Goal: Information Seeking & Learning: Check status

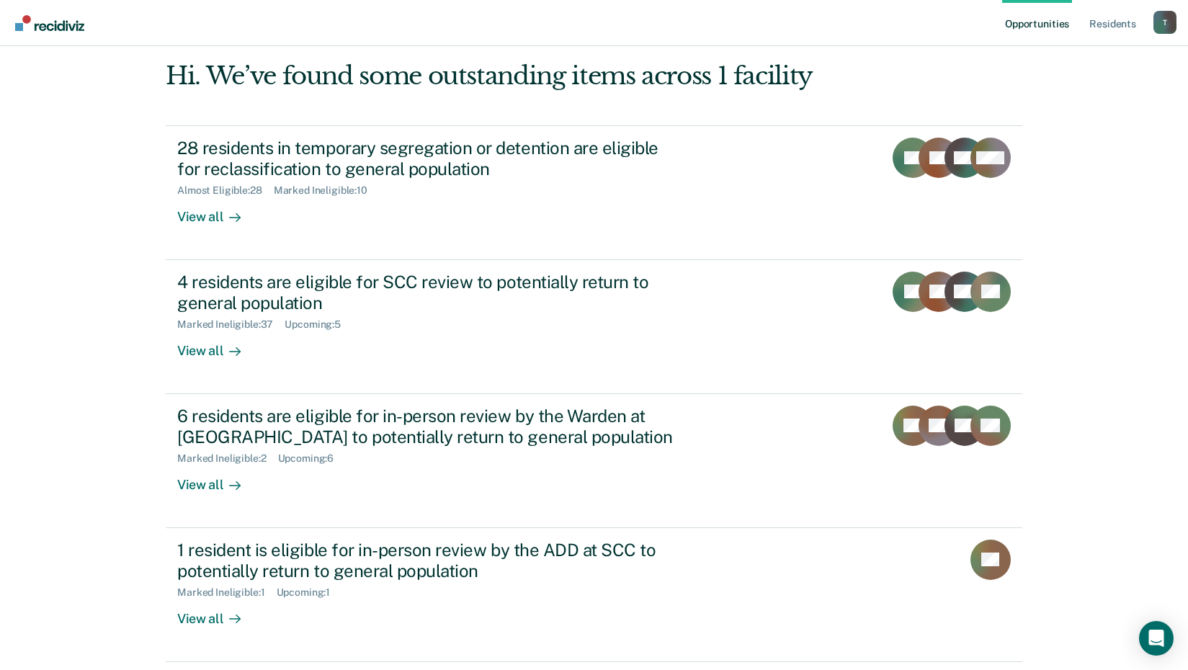
scroll to position [37, 0]
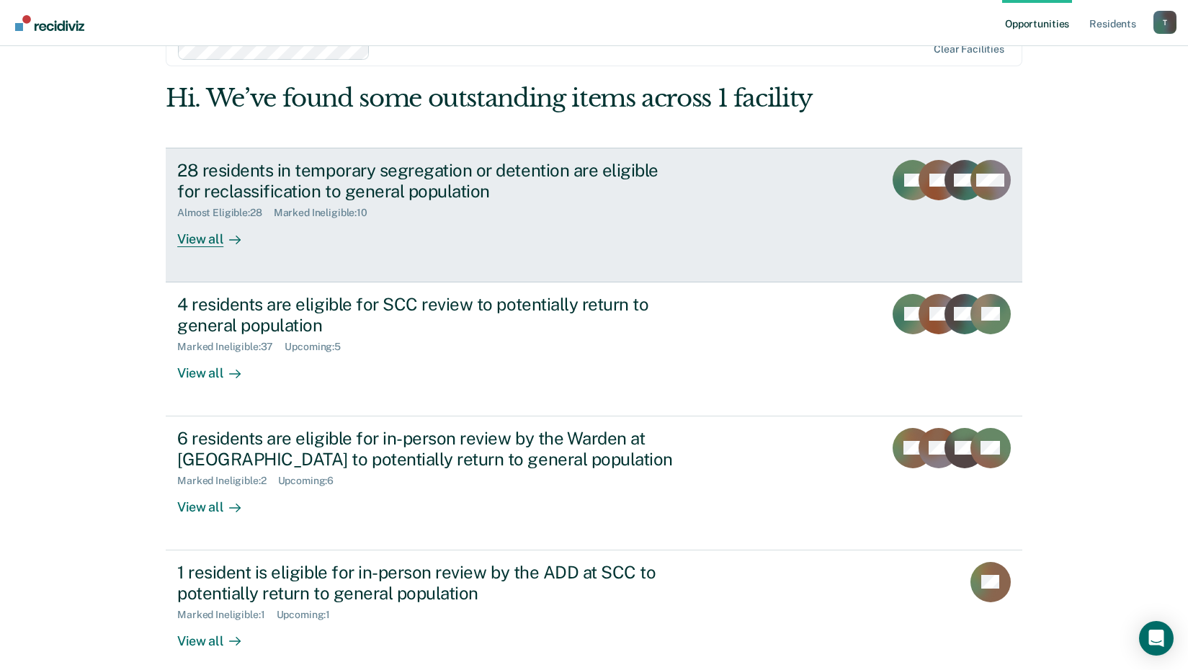
click at [239, 211] on div "Almost Eligible : 28" at bounding box center [225, 213] width 97 height 12
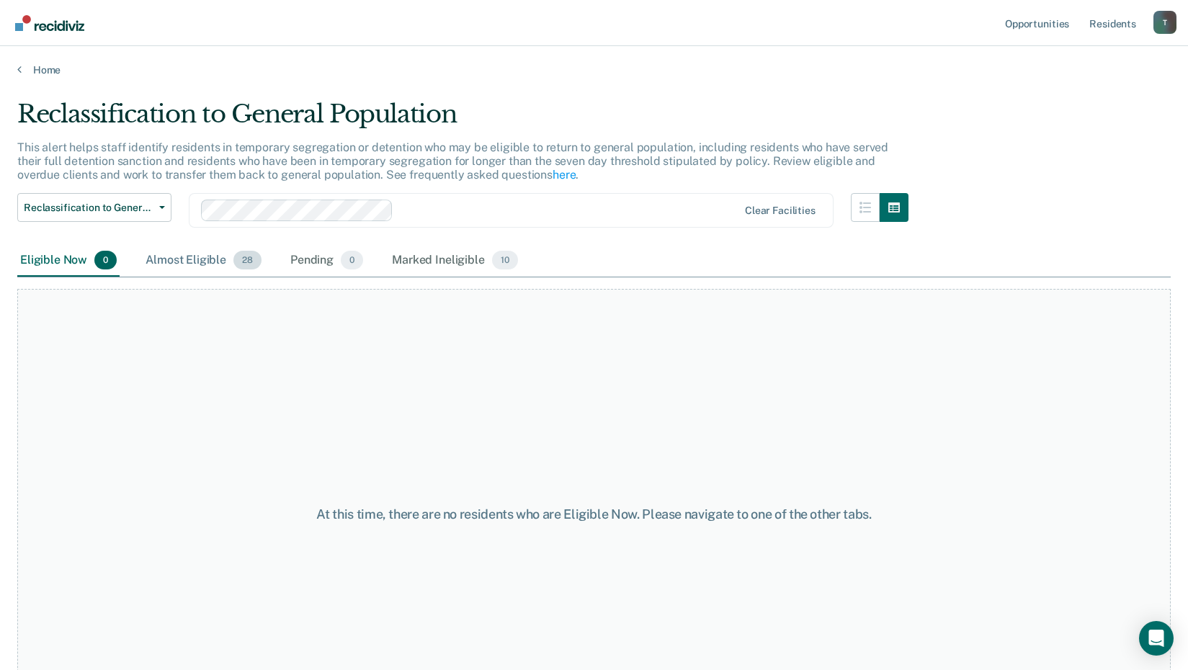
click at [243, 259] on span "28" at bounding box center [248, 260] width 28 height 19
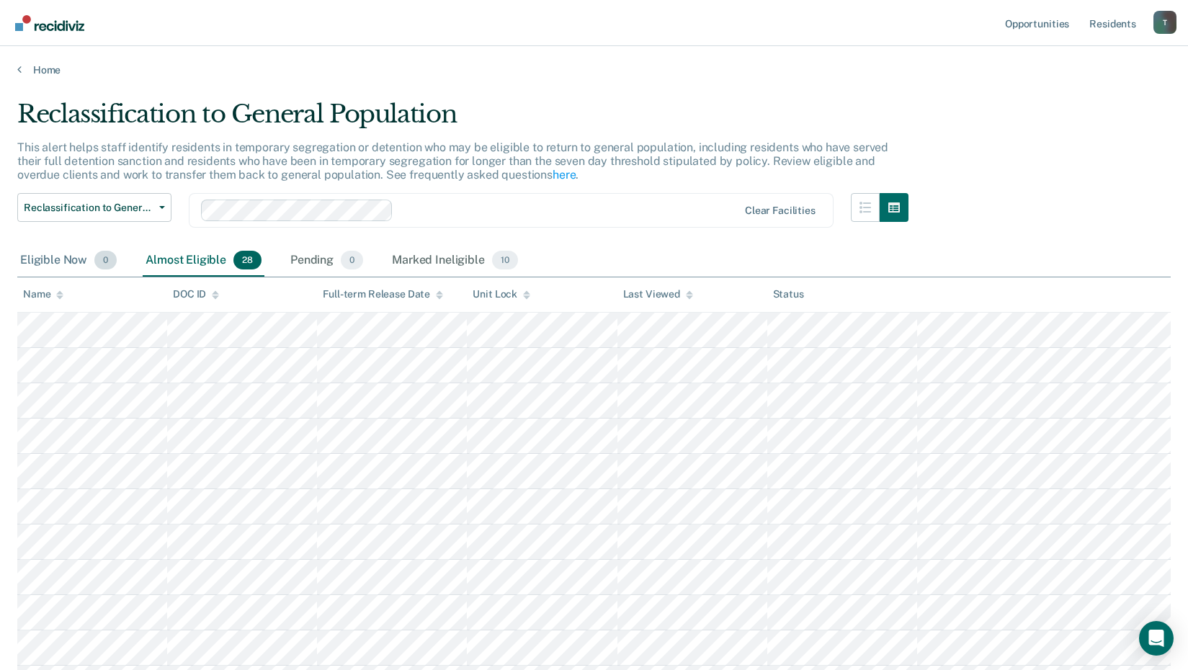
click at [78, 257] on div "Eligible Now 0" at bounding box center [68, 261] width 102 height 32
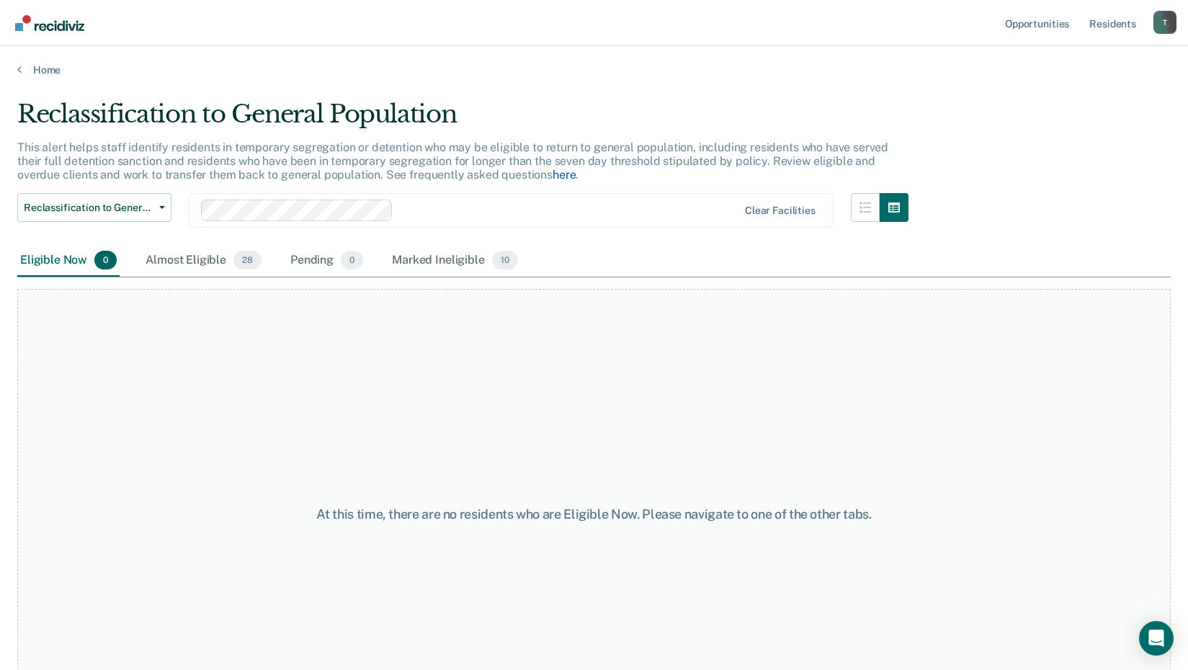
click at [553, 177] on link "here" at bounding box center [564, 175] width 23 height 14
